Goal: Transaction & Acquisition: Purchase product/service

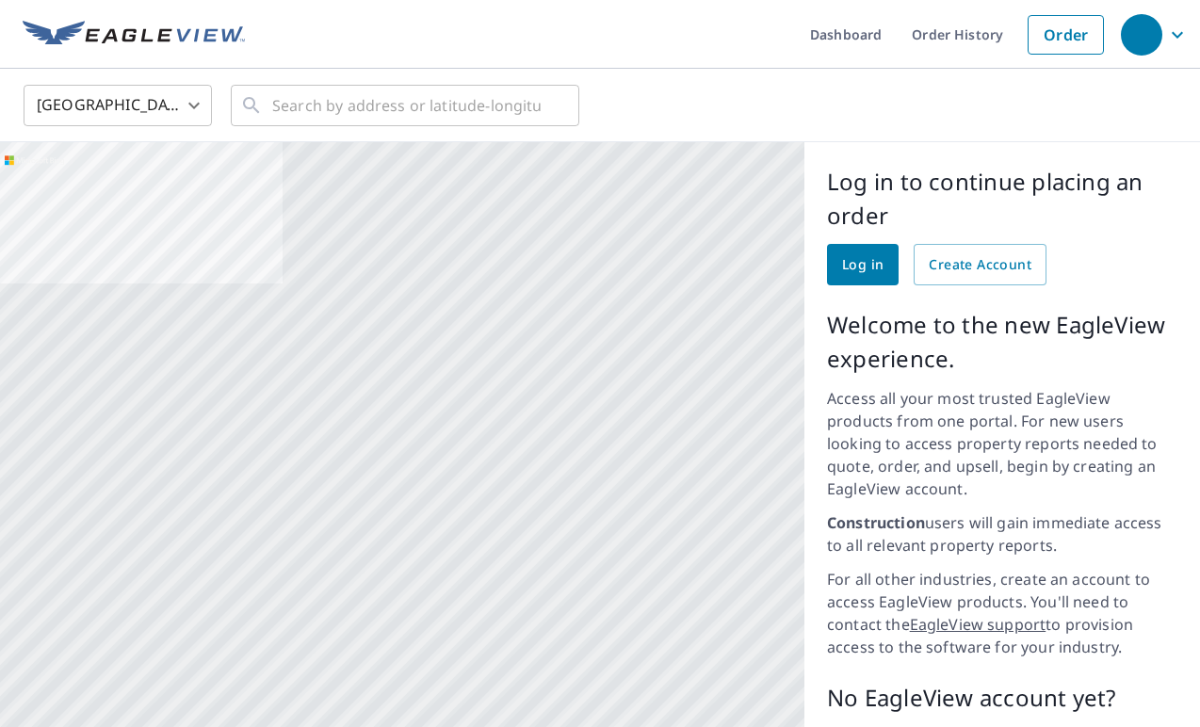
click at [861, 265] on span "Log in" at bounding box center [862, 265] width 41 height 24
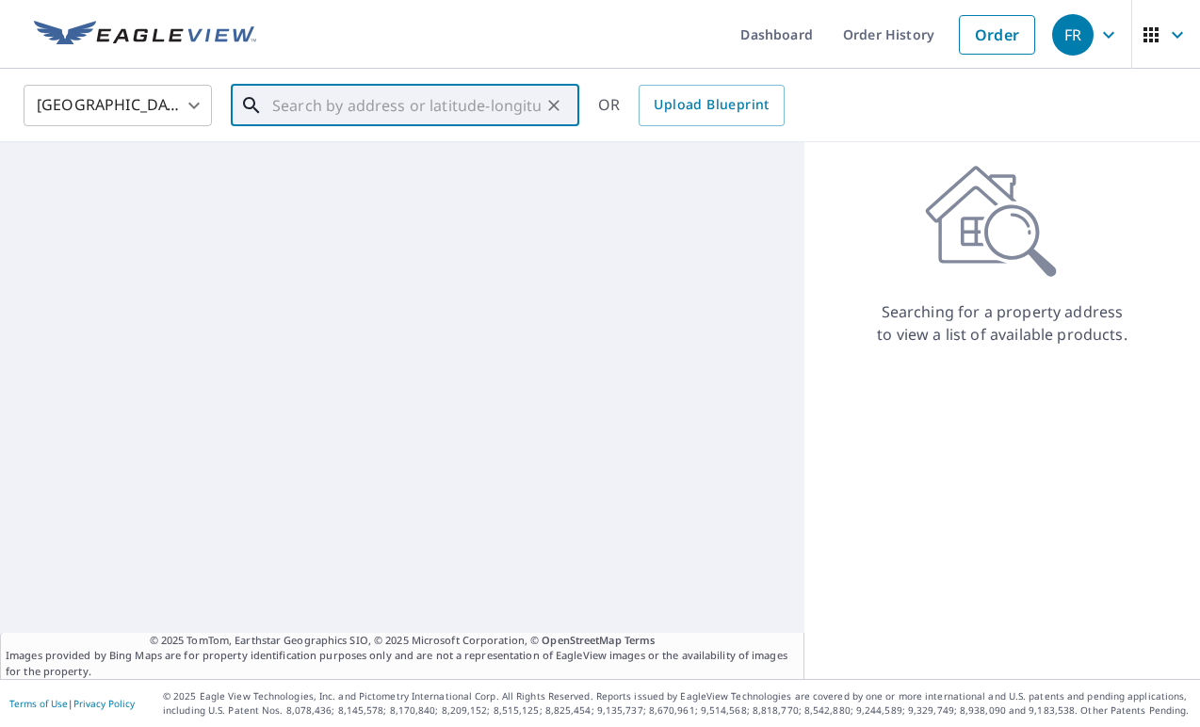
click at [356, 110] on input "text" at bounding box center [406, 105] width 269 height 53
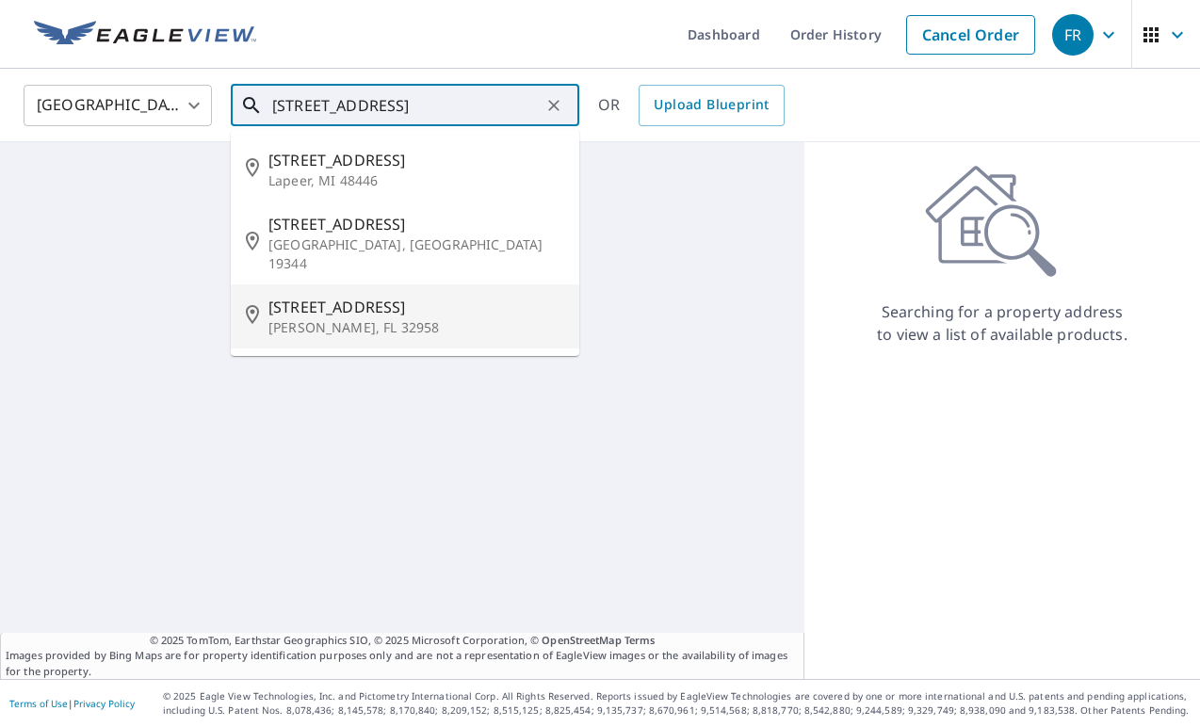
click at [313, 318] on p "[PERSON_NAME], FL 32958" at bounding box center [417, 327] width 296 height 19
type input "[STREET_ADDRESS][PERSON_NAME]"
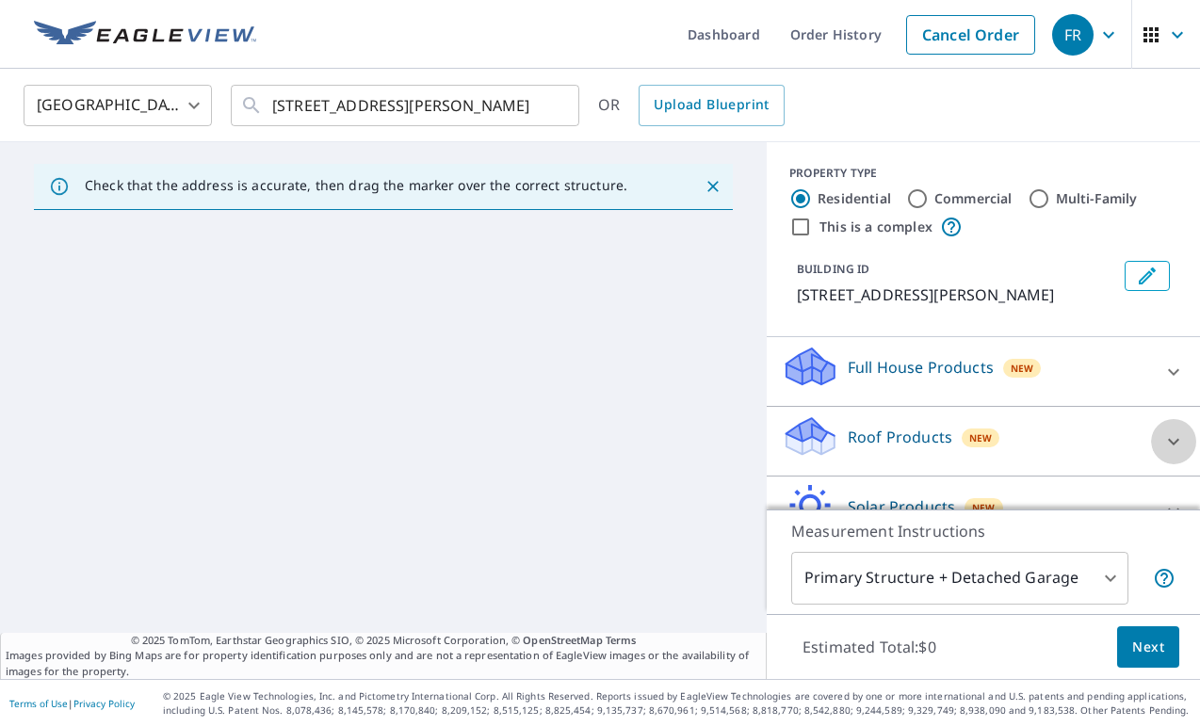
click at [1158, 446] on div at bounding box center [1173, 441] width 45 height 45
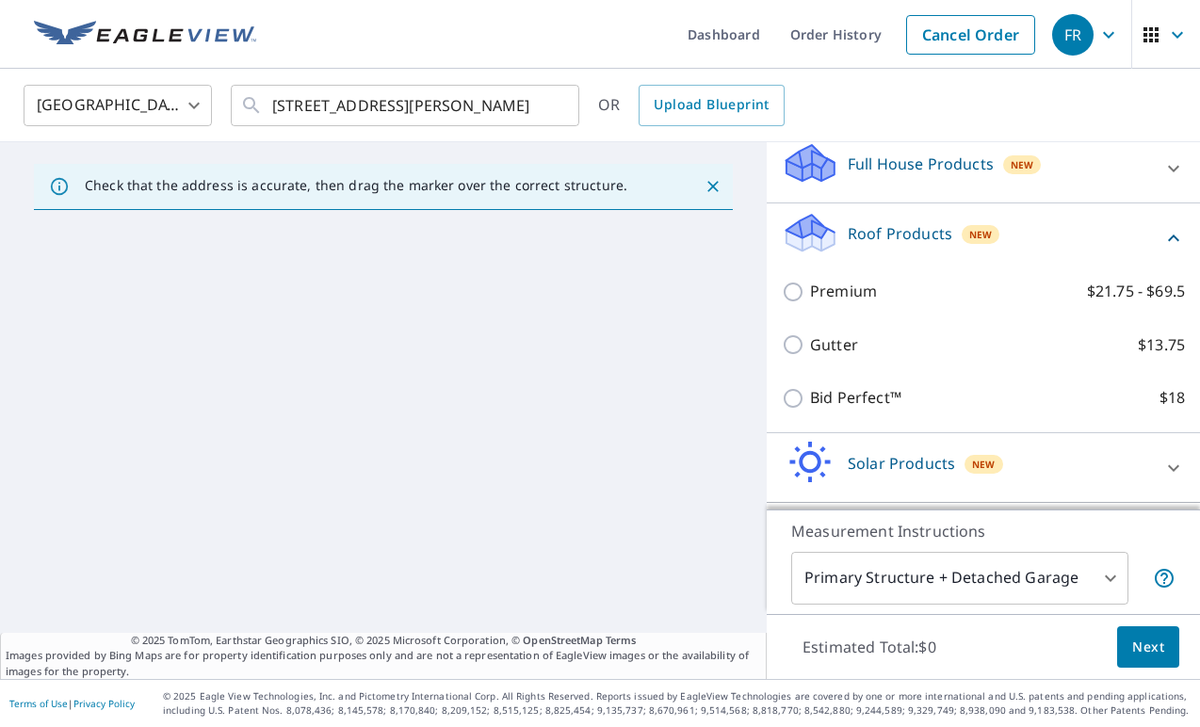
scroll to position [224, 0]
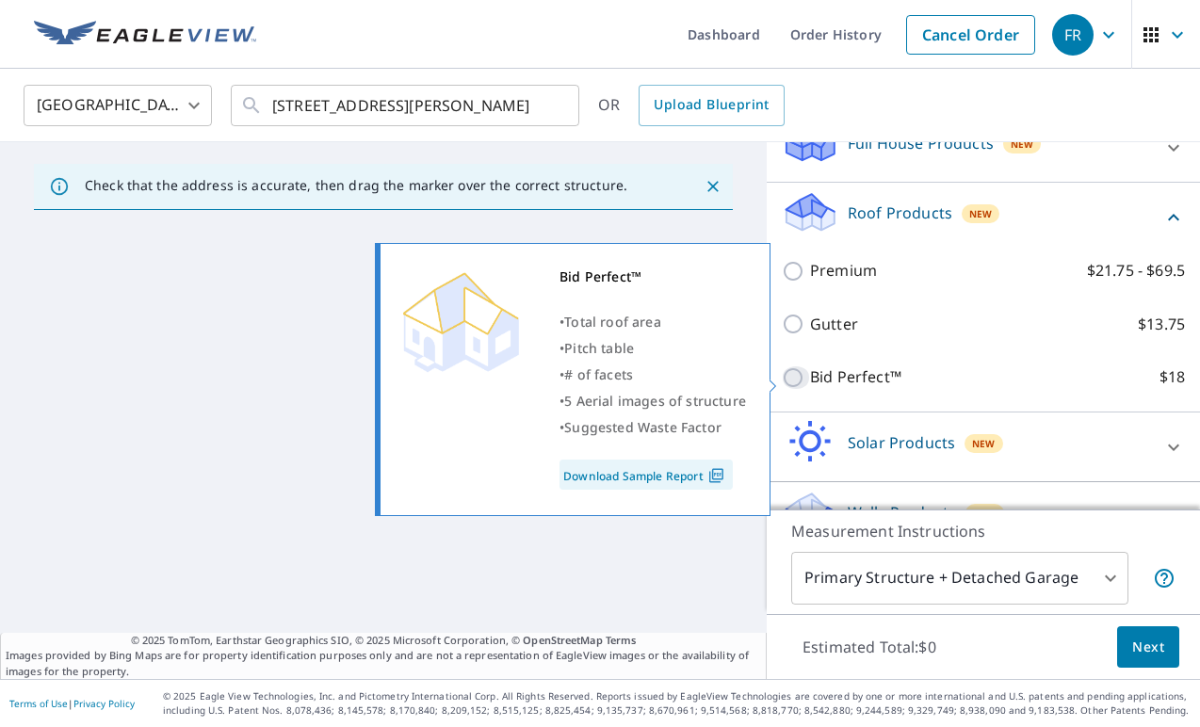
click at [801, 379] on input "Bid Perfect™ $18" at bounding box center [796, 377] width 28 height 23
checkbox input "true"
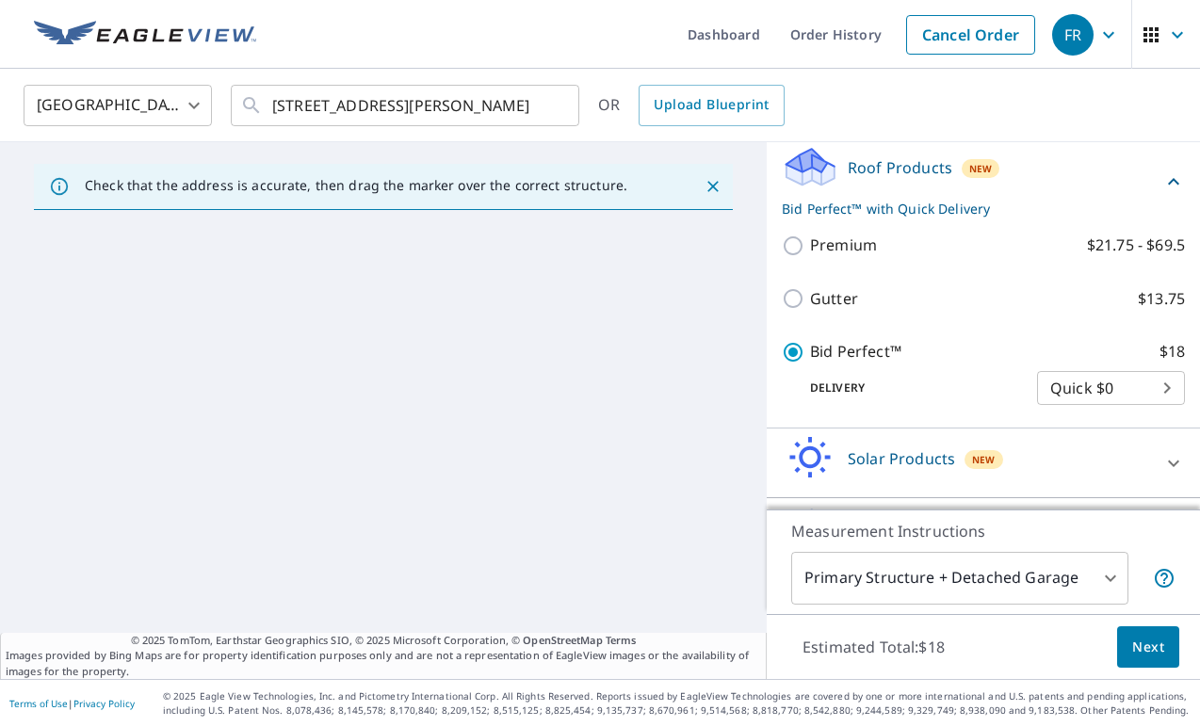
scroll to position [331, 0]
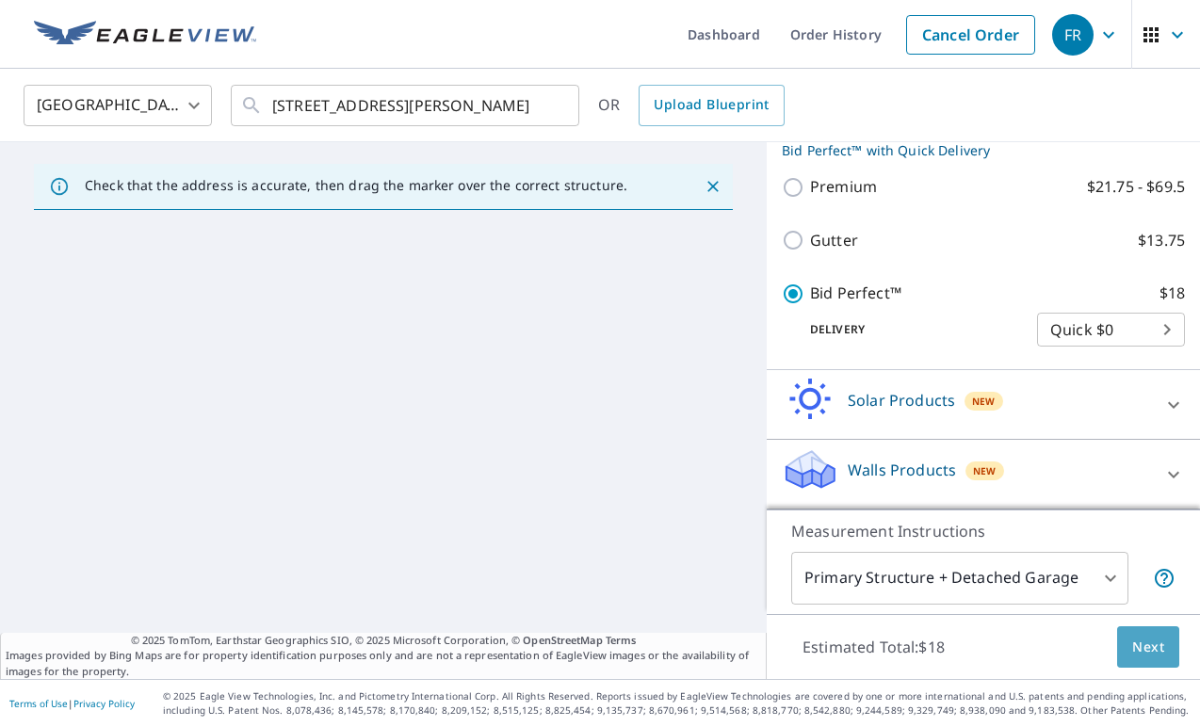
click at [1158, 643] on span "Next" at bounding box center [1148, 648] width 32 height 24
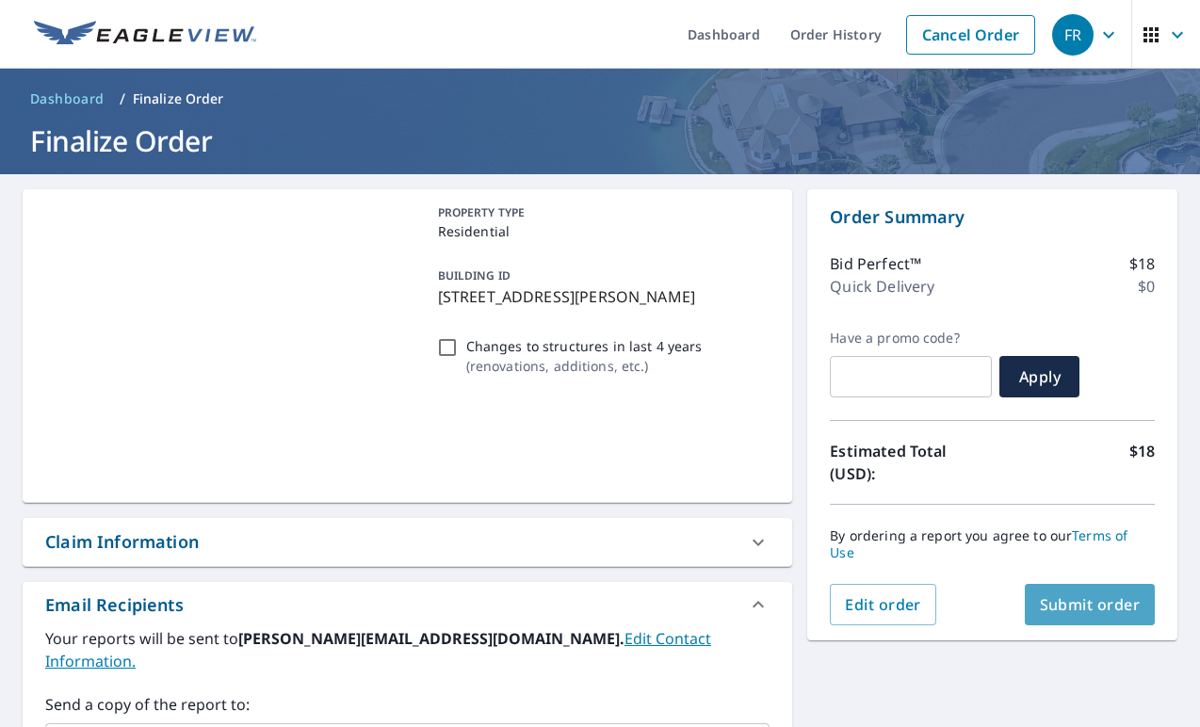
click at [1102, 594] on span "Submit order" at bounding box center [1090, 604] width 101 height 21
